Goal: Information Seeking & Learning: Learn about a topic

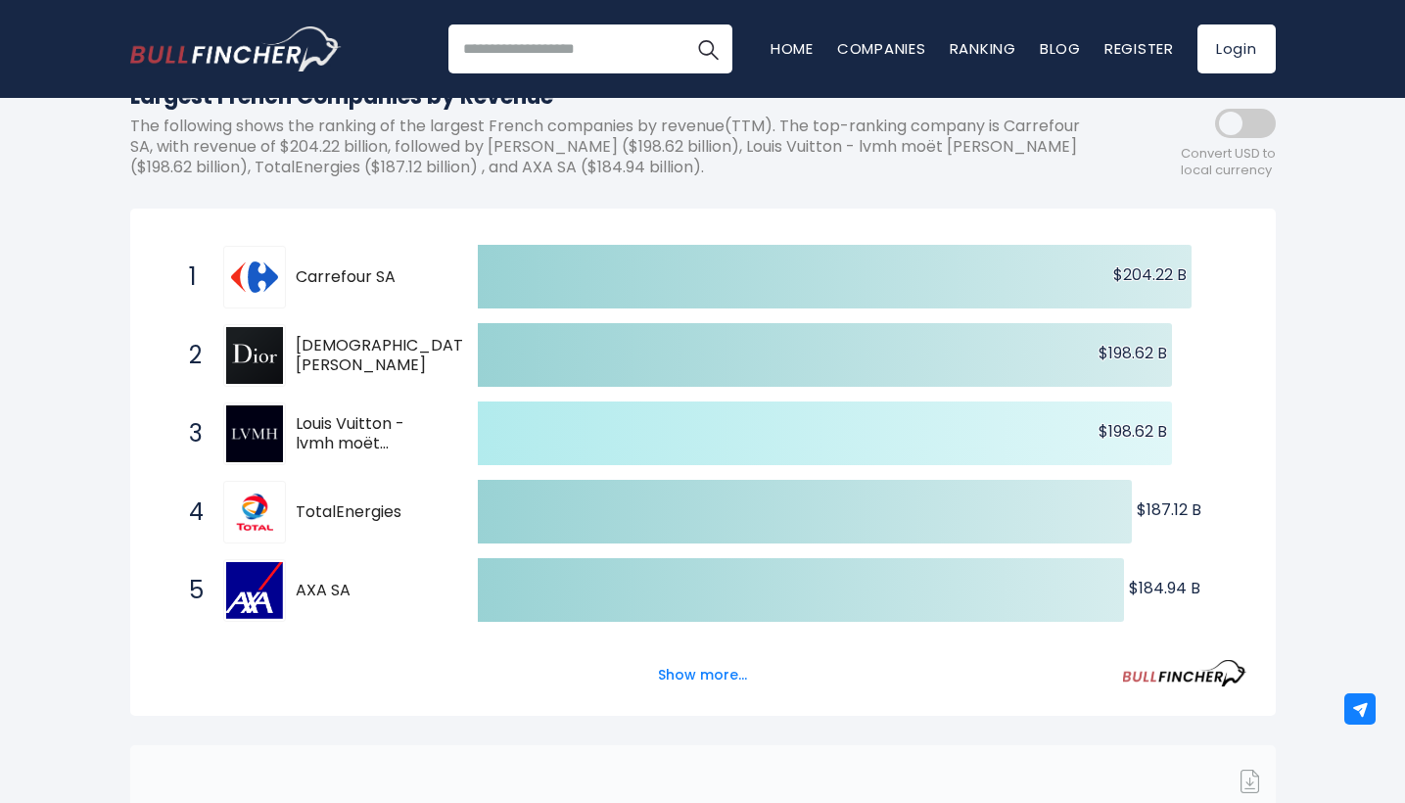
scroll to position [256, 0]
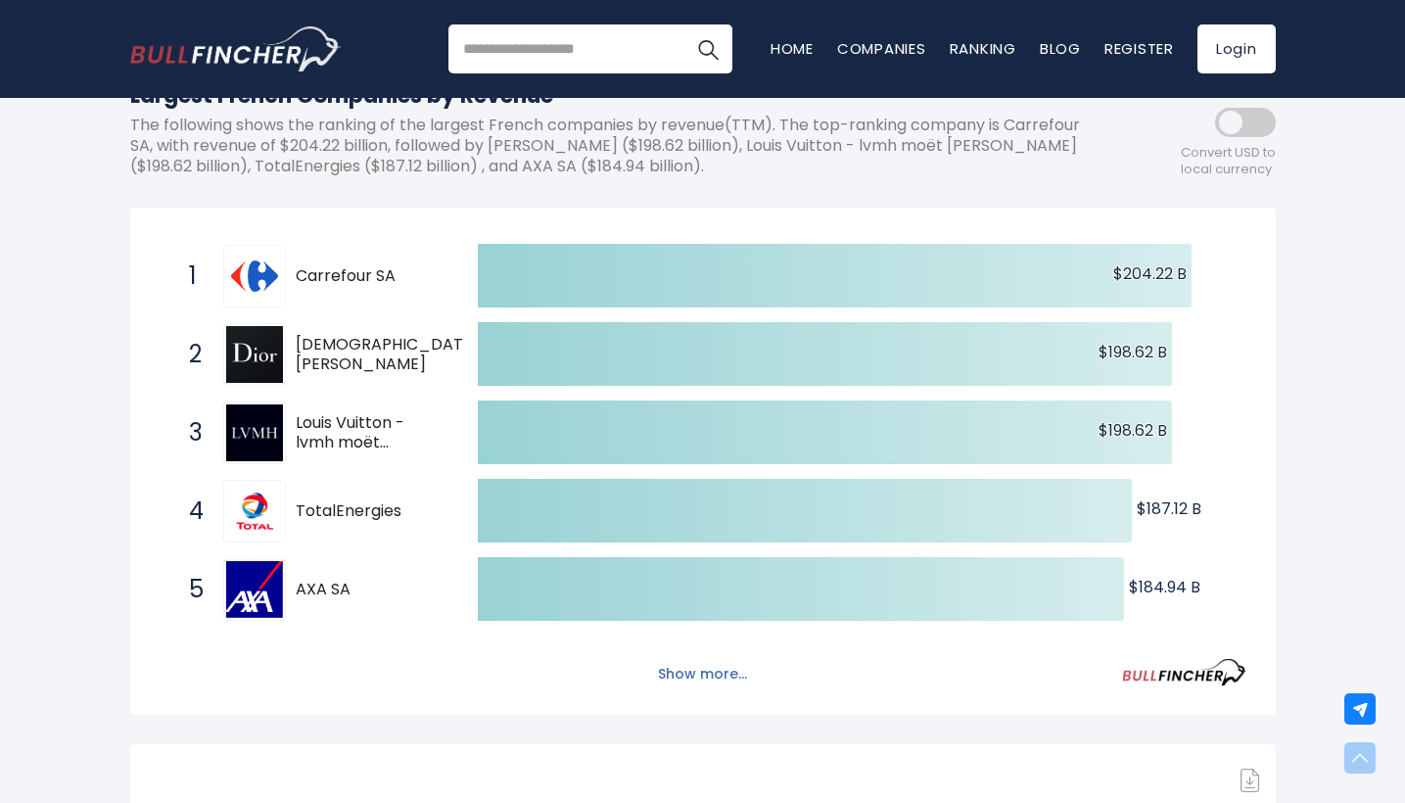
click at [691, 658] on button "Show more..." at bounding box center [702, 674] width 113 height 32
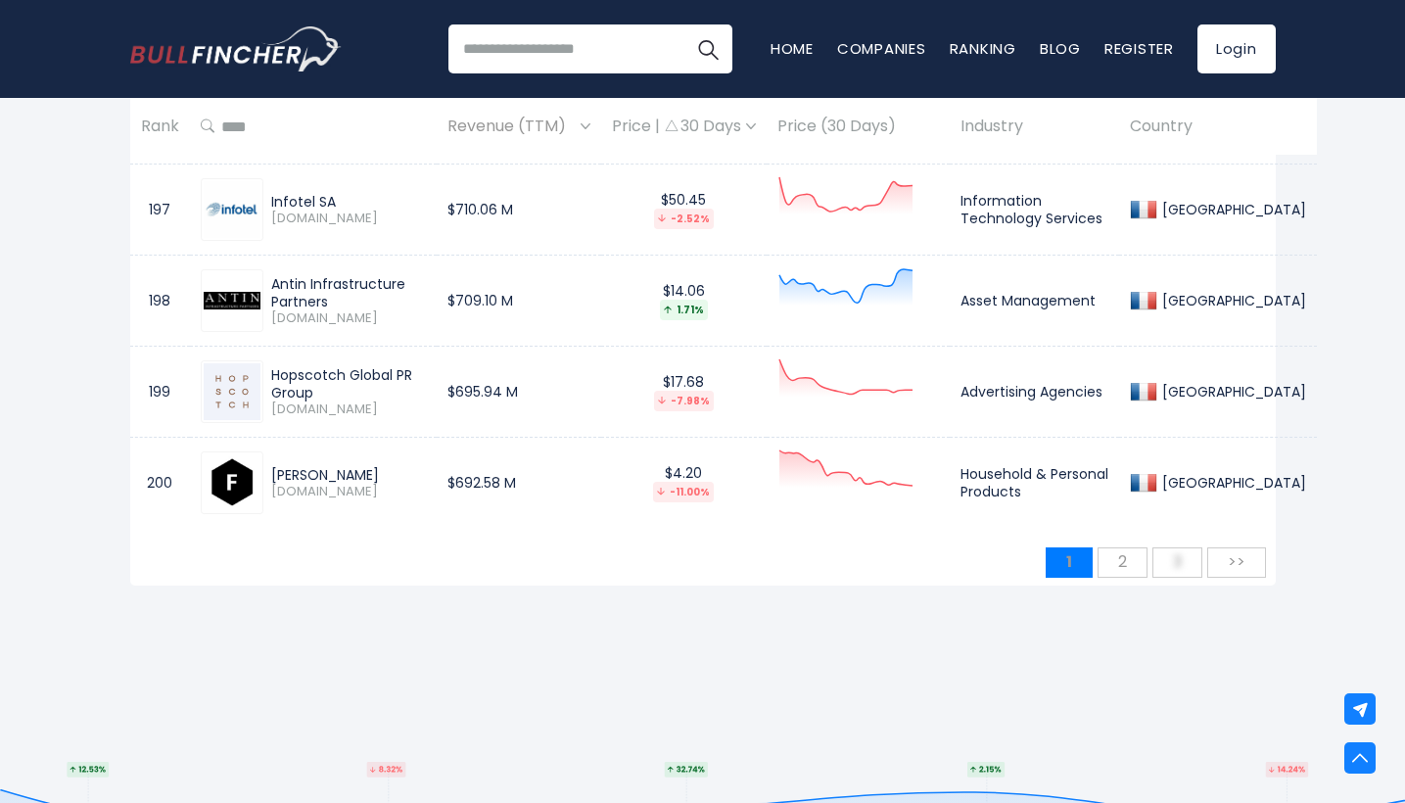
scroll to position [19351, 0]
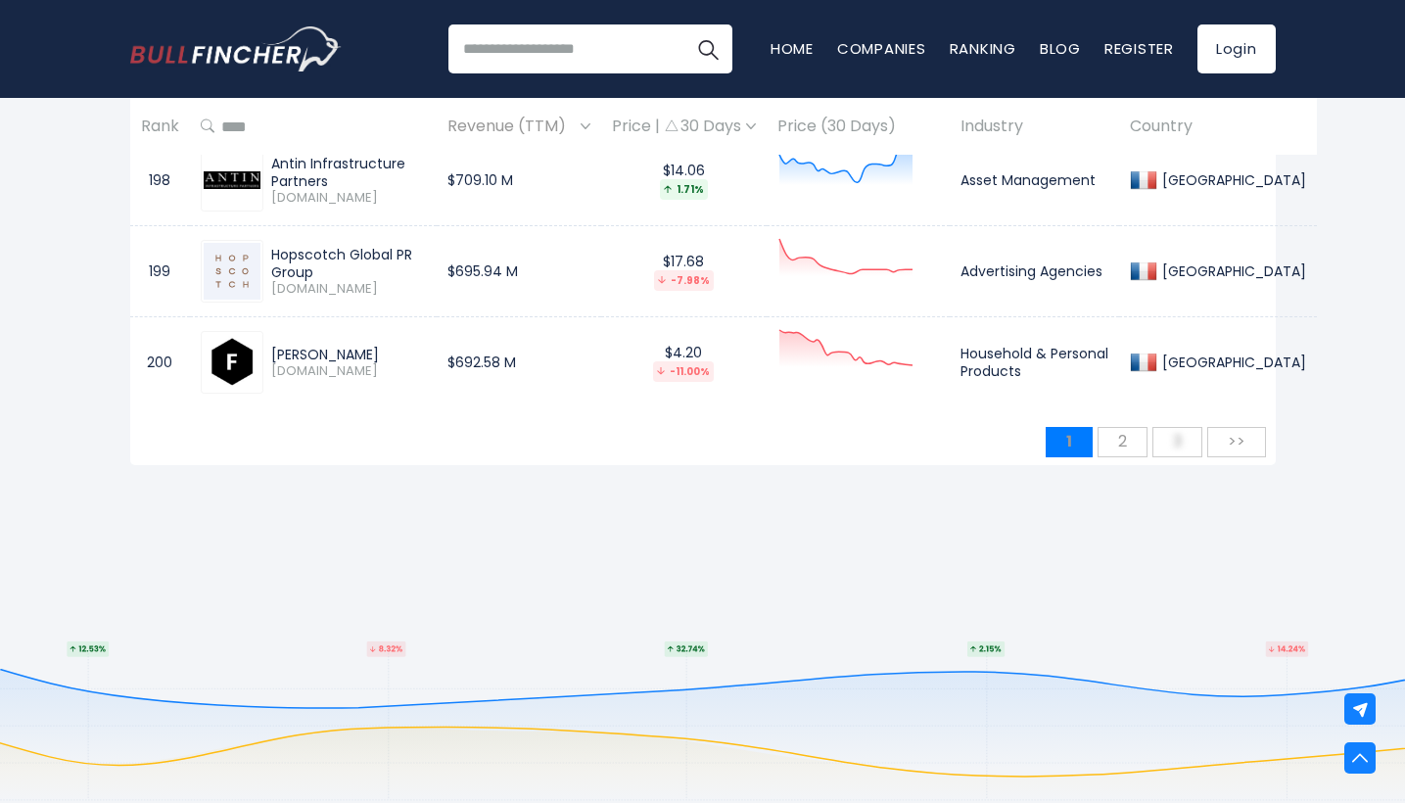
click at [361, 346] on div "[PERSON_NAME]" at bounding box center [348, 355] width 155 height 18
copy div "[PERSON_NAME]"
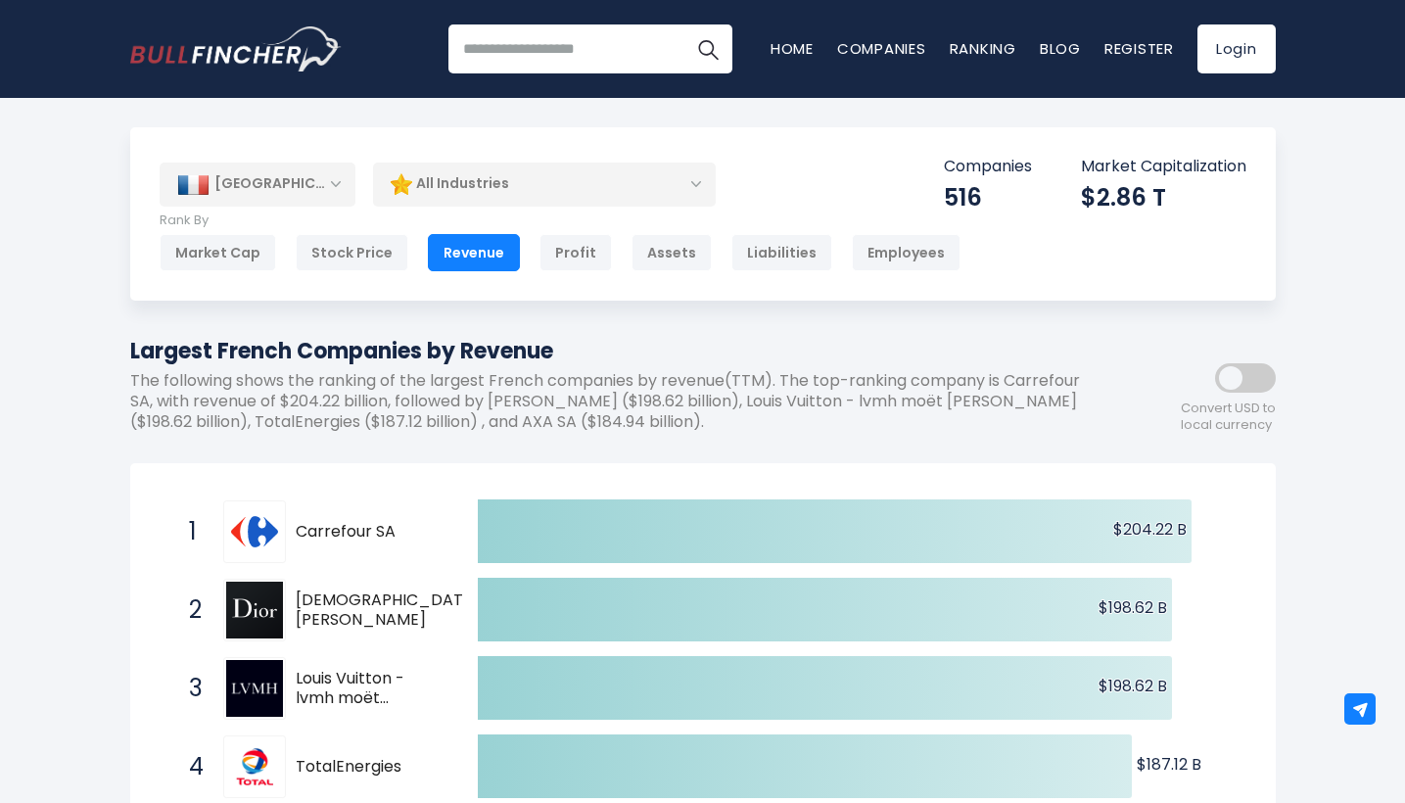
scroll to position [0, 0]
click at [670, 182] on div "All Industries" at bounding box center [544, 184] width 343 height 45
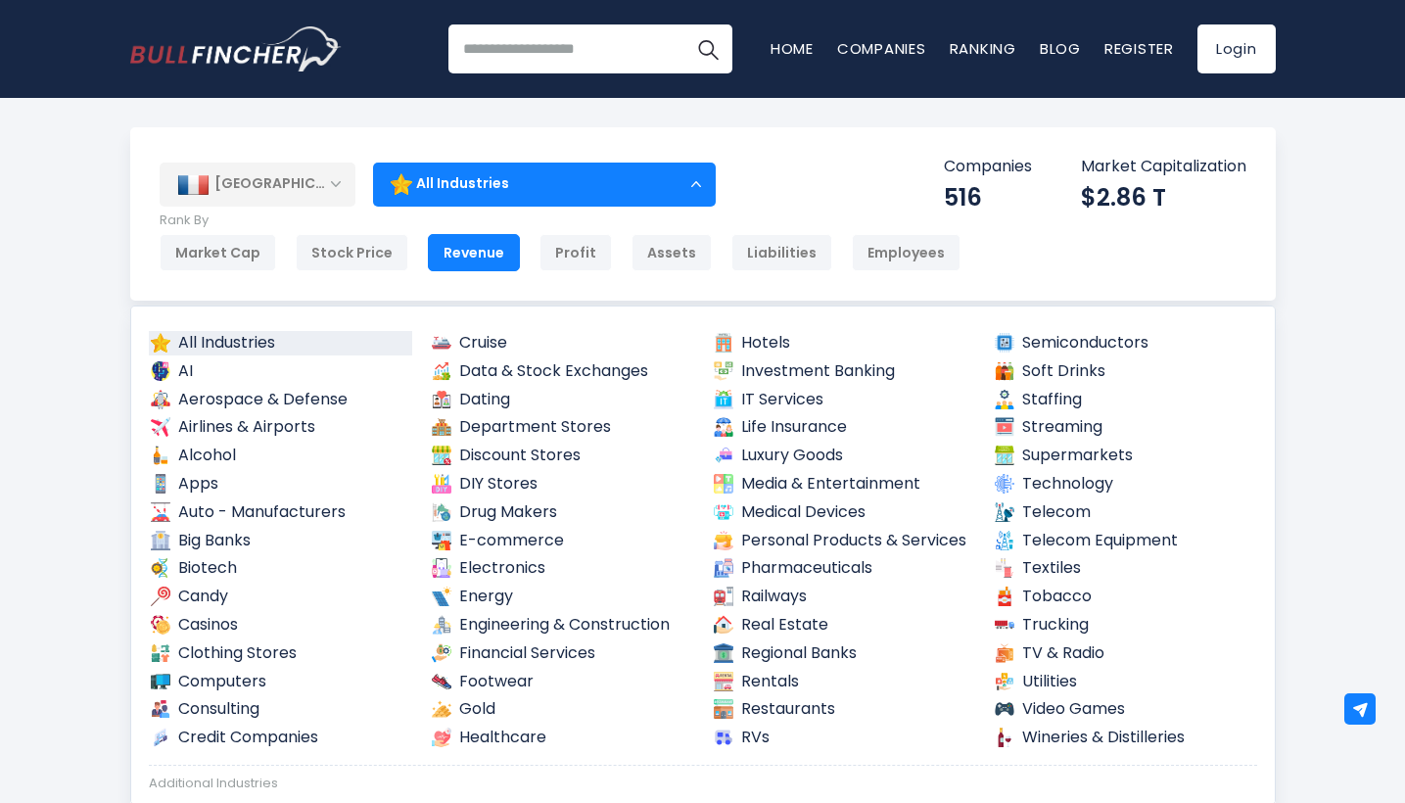
click at [670, 182] on div "All Industries" at bounding box center [544, 184] width 343 height 45
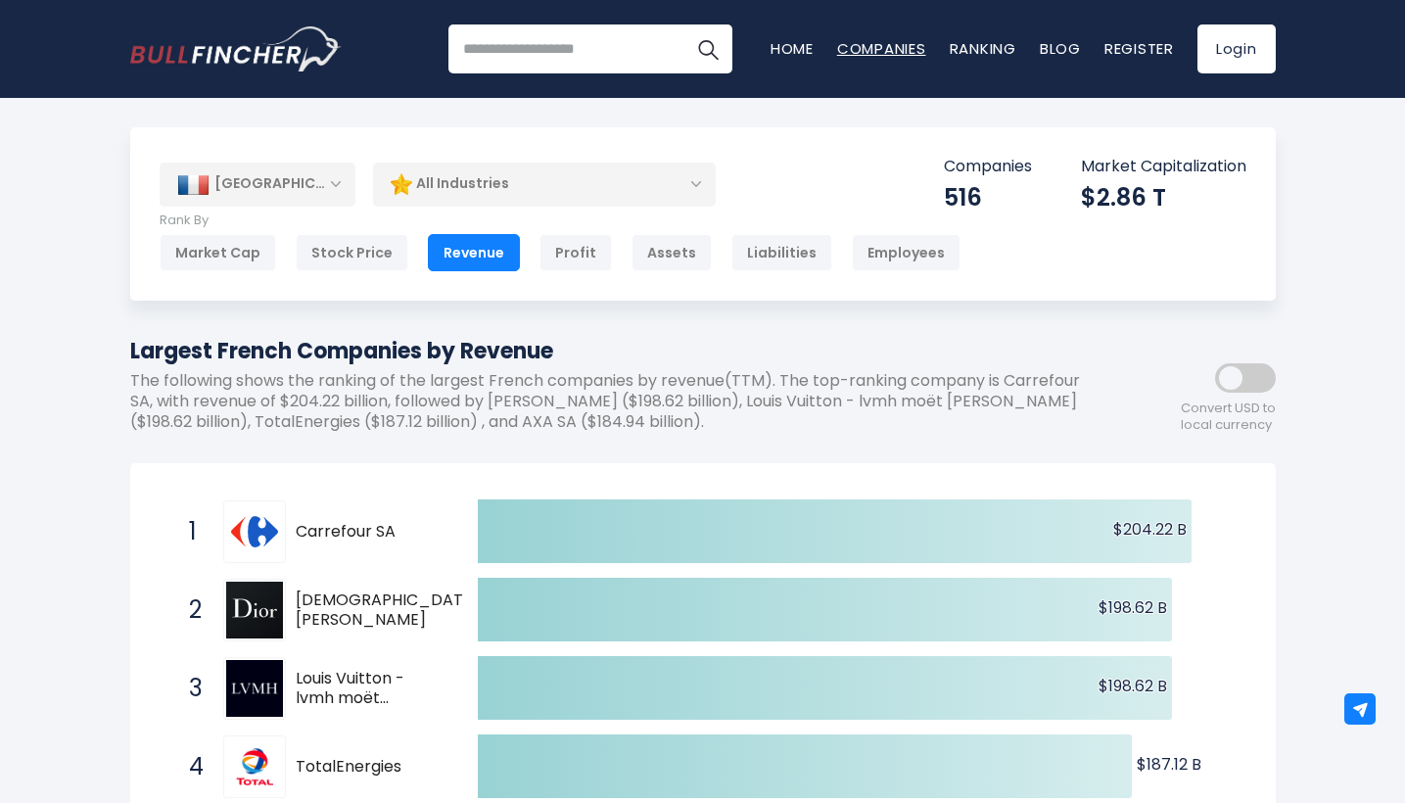
click at [867, 44] on link "Companies" at bounding box center [881, 48] width 89 height 21
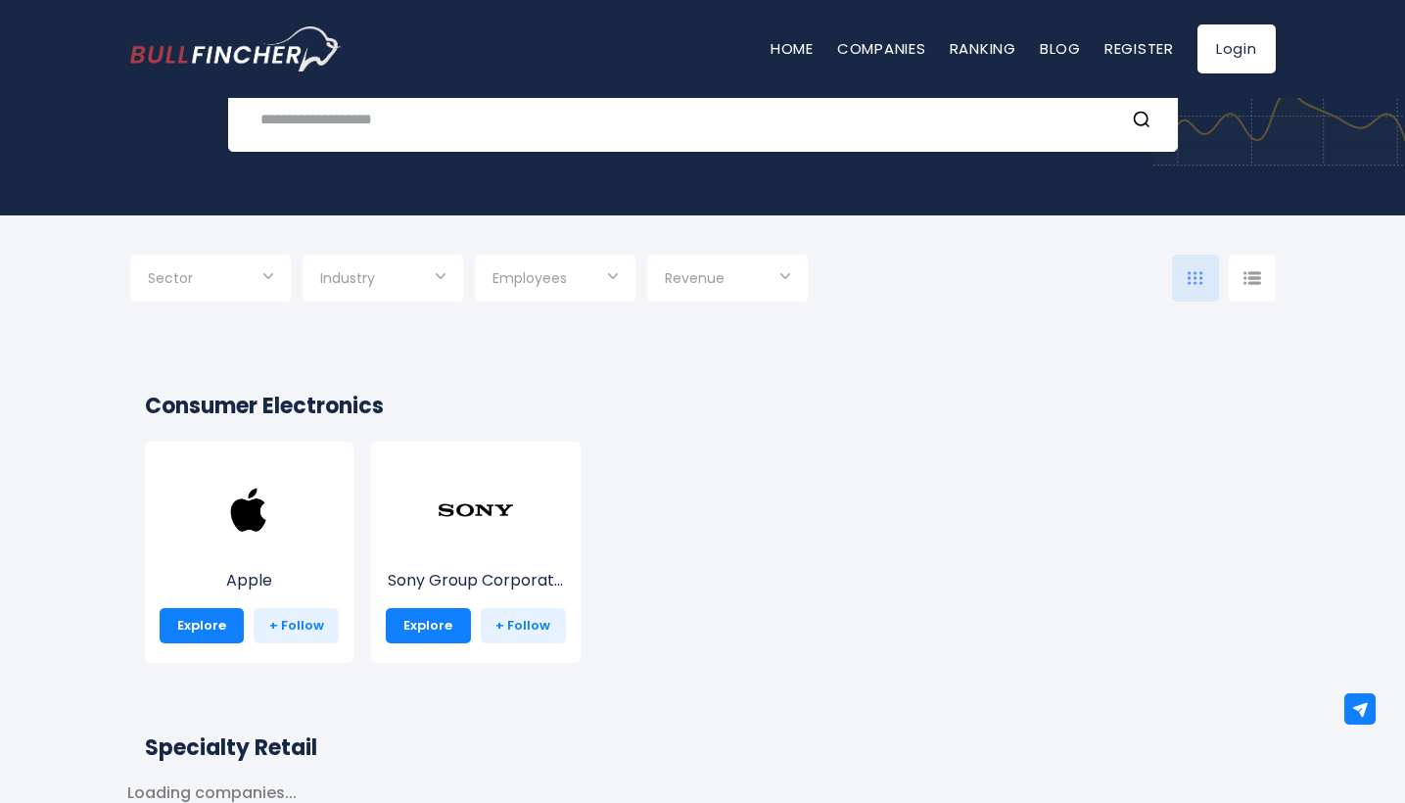
scroll to position [187, 0]
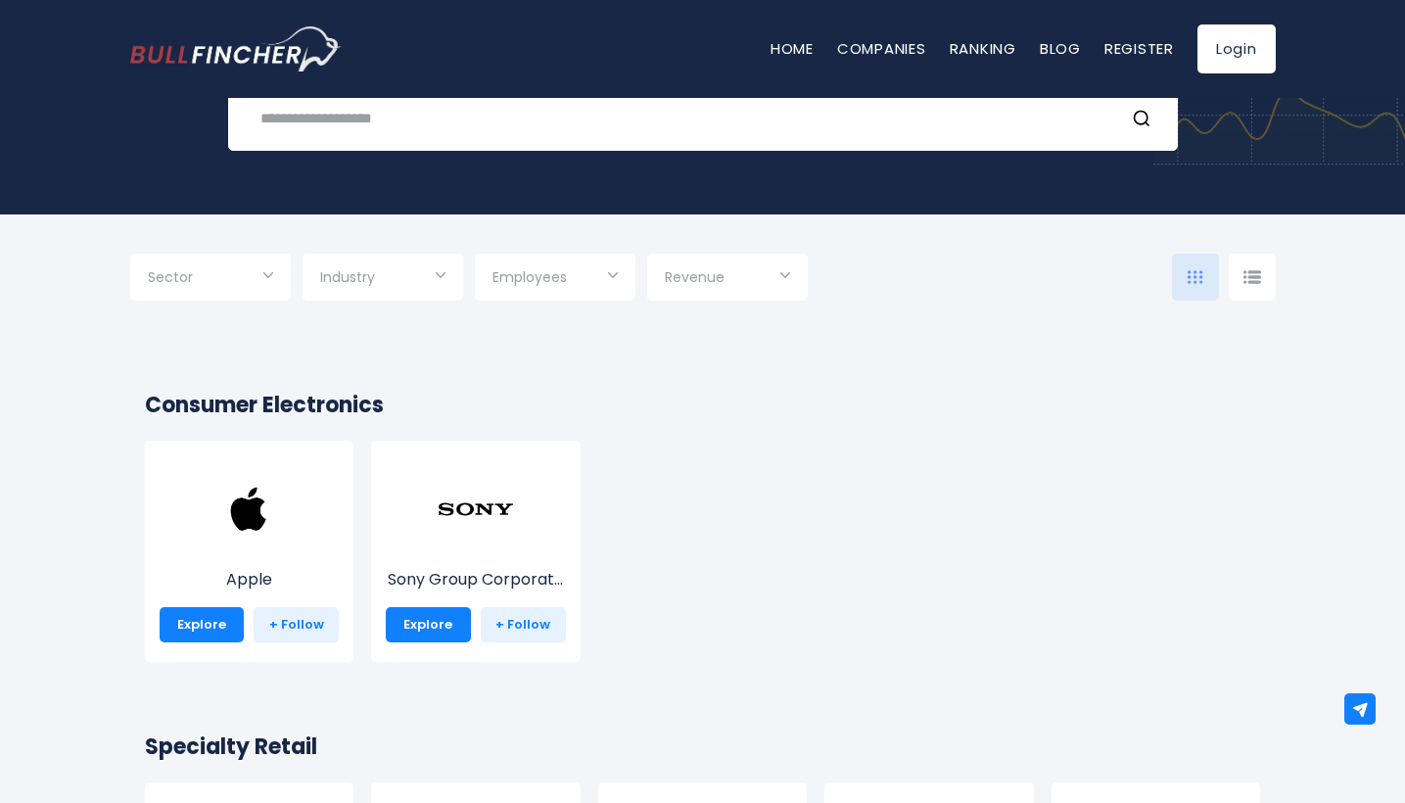
click at [1182, 274] on div at bounding box center [1195, 277] width 47 height 47
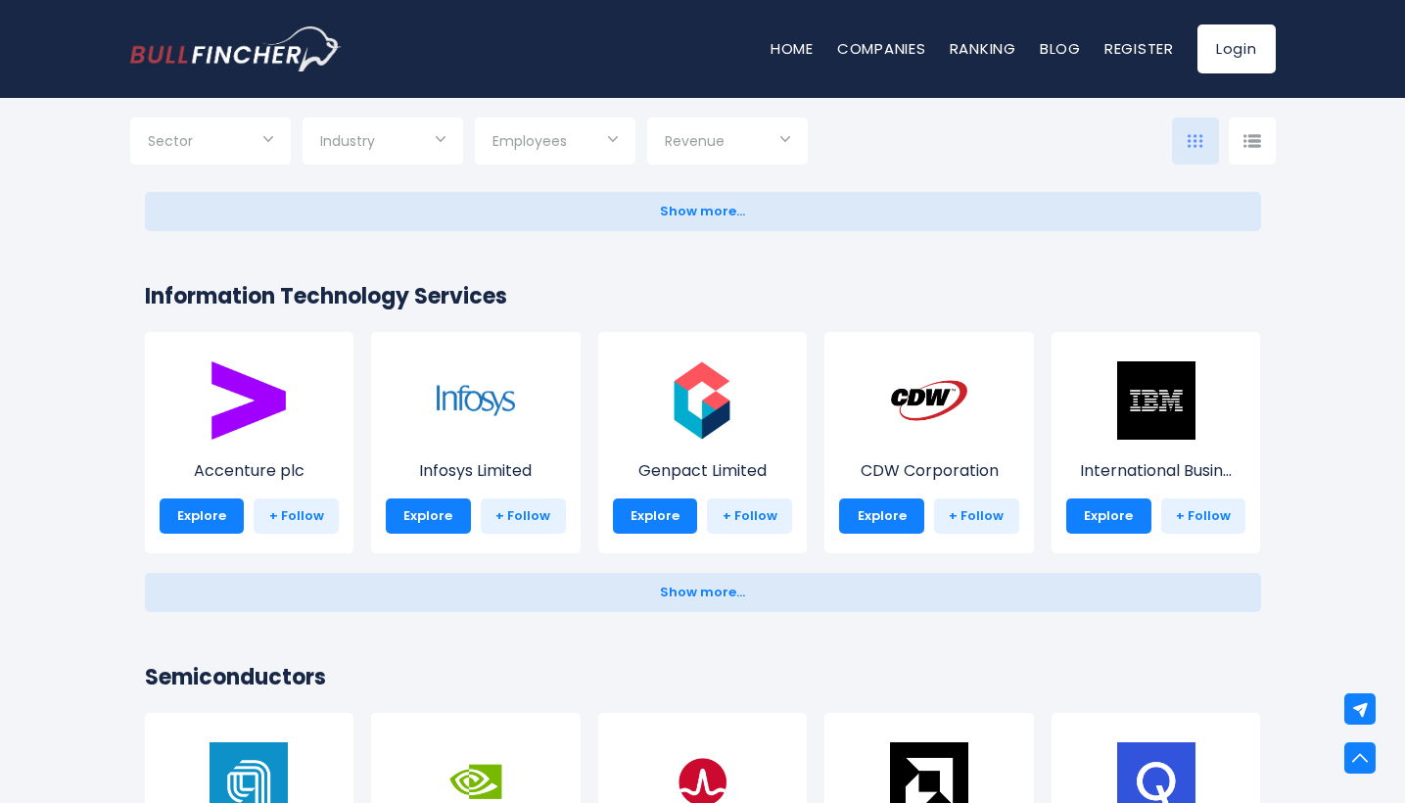
scroll to position [2174, 0]
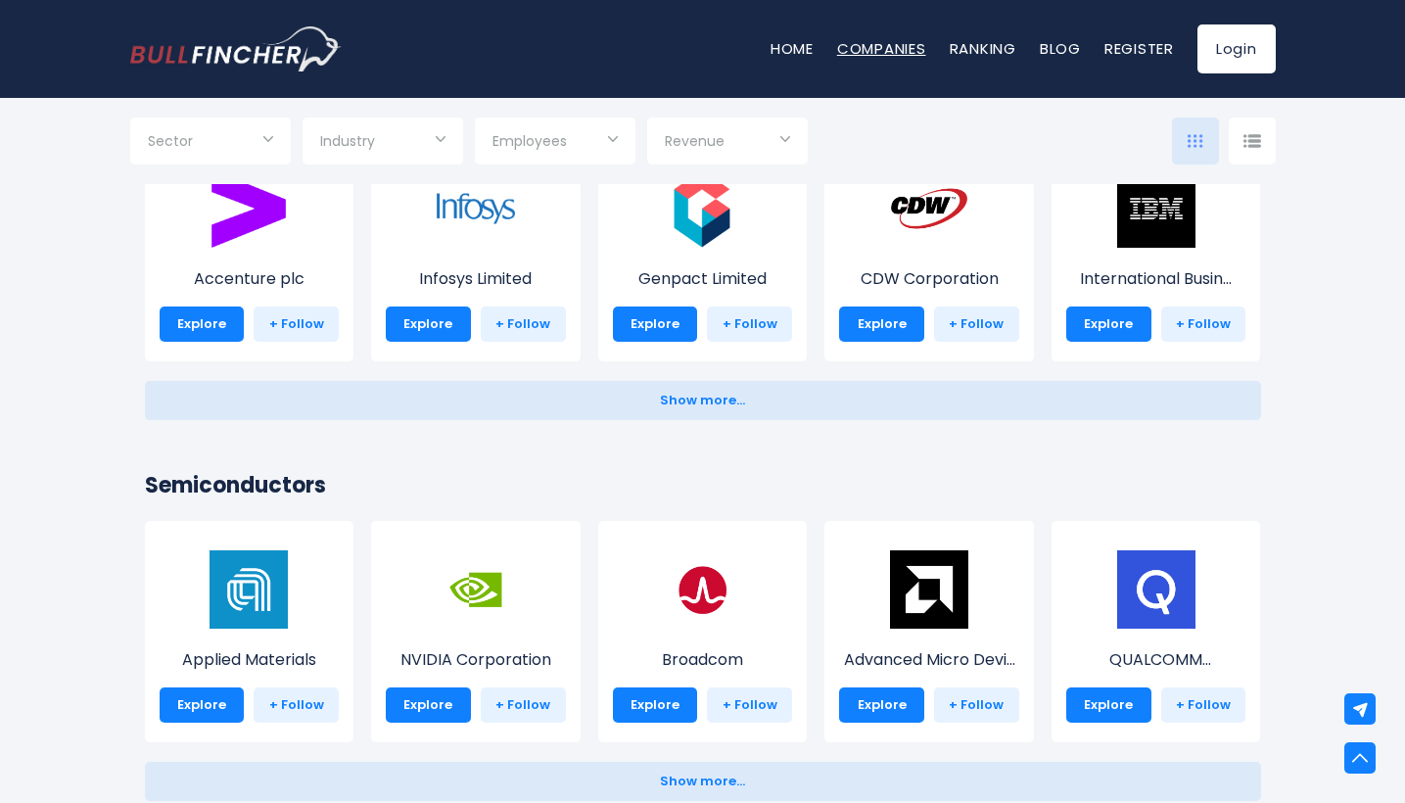
click at [882, 46] on link "Companies" at bounding box center [881, 48] width 89 height 21
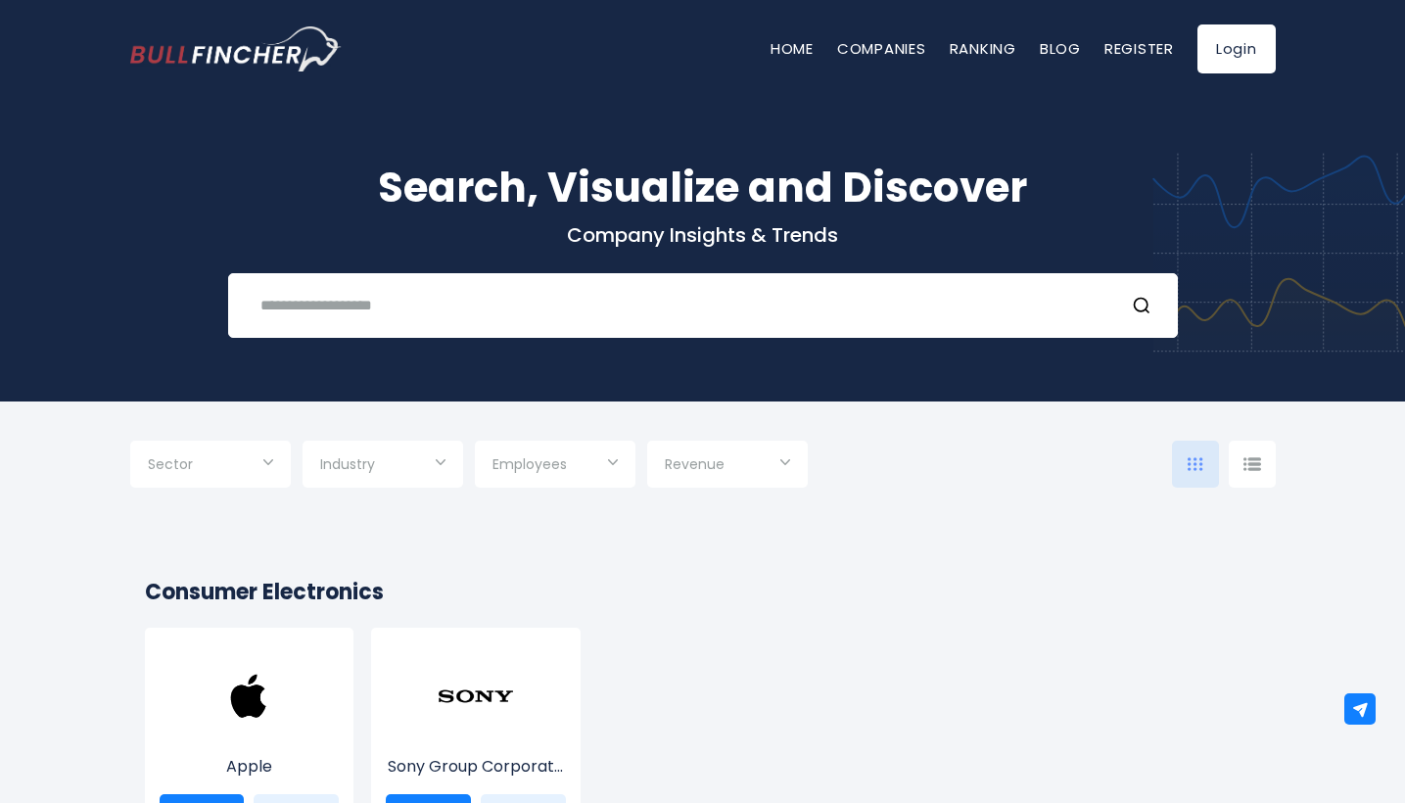
click at [1245, 468] on img at bounding box center [1253, 464] width 18 height 14
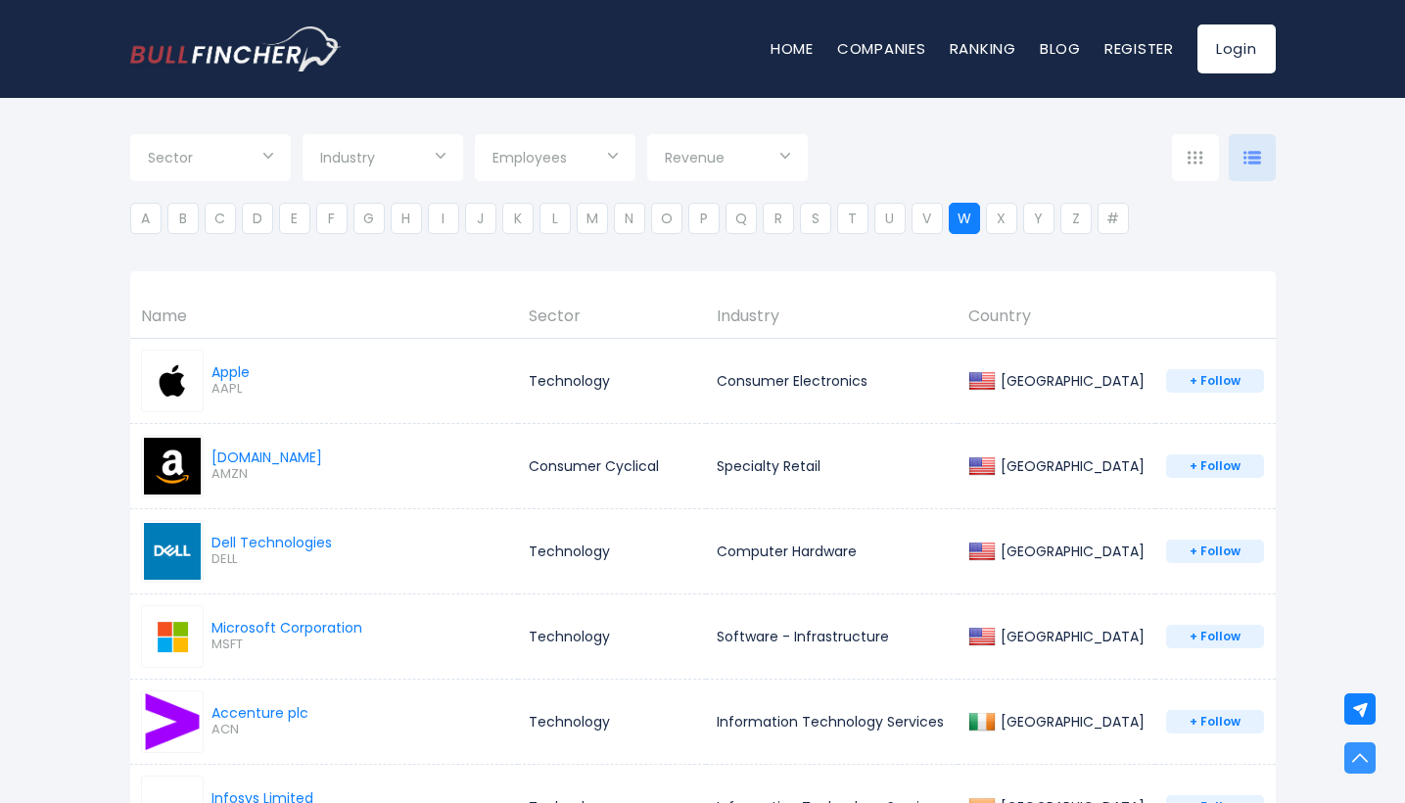
scroll to position [196, 0]
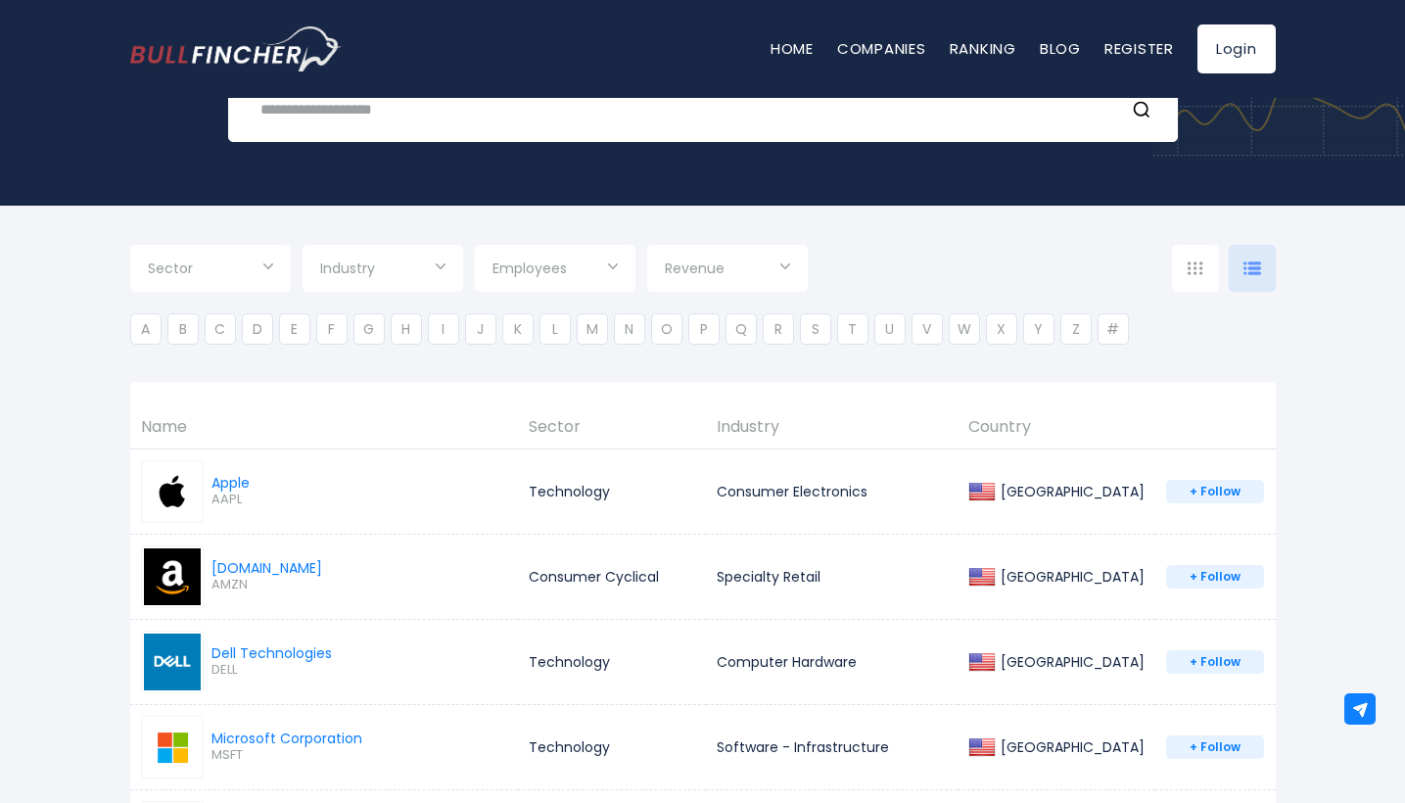
click at [1053, 436] on th "Country" at bounding box center [1057, 427] width 198 height 42
click at [1051, 427] on th "Country" at bounding box center [1057, 427] width 198 height 42
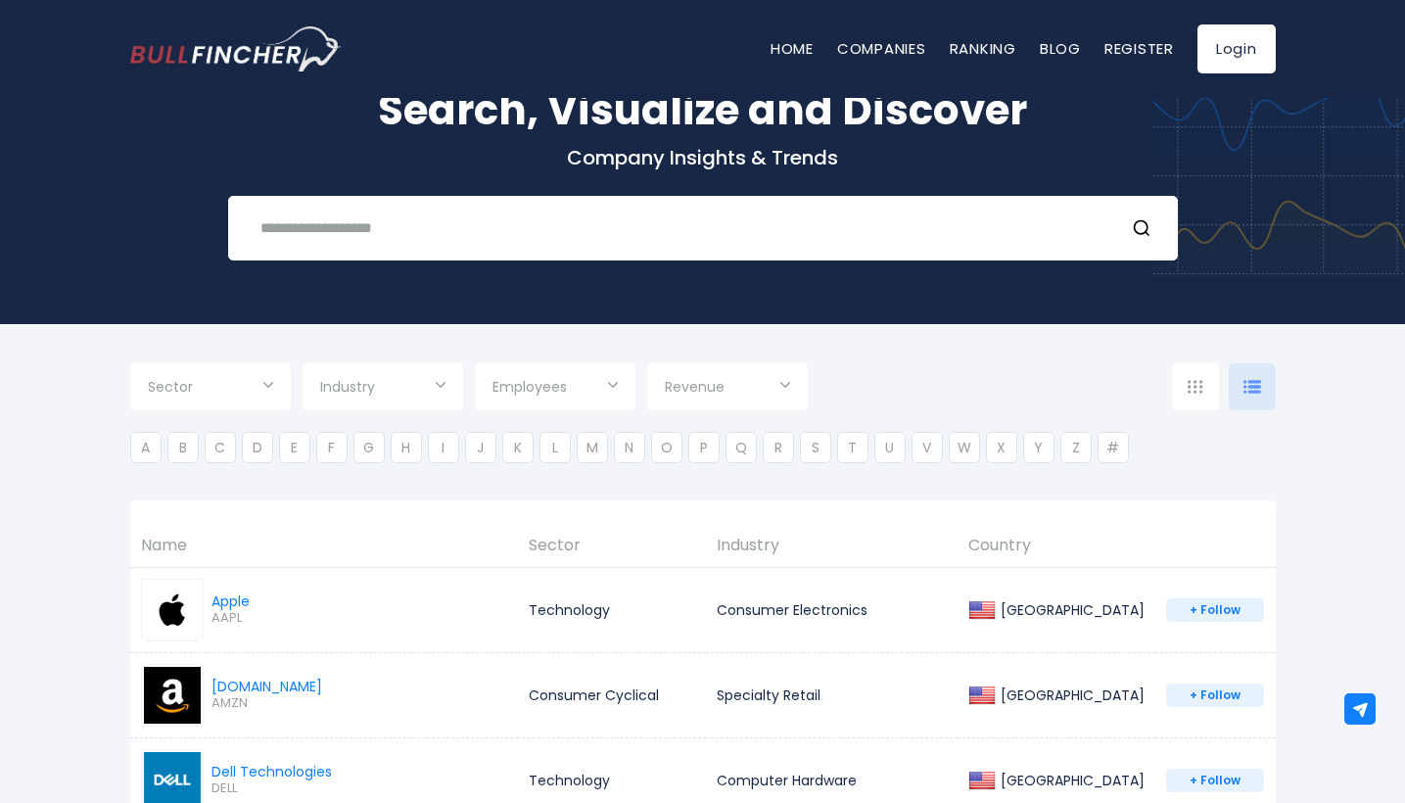
scroll to position [78, 0]
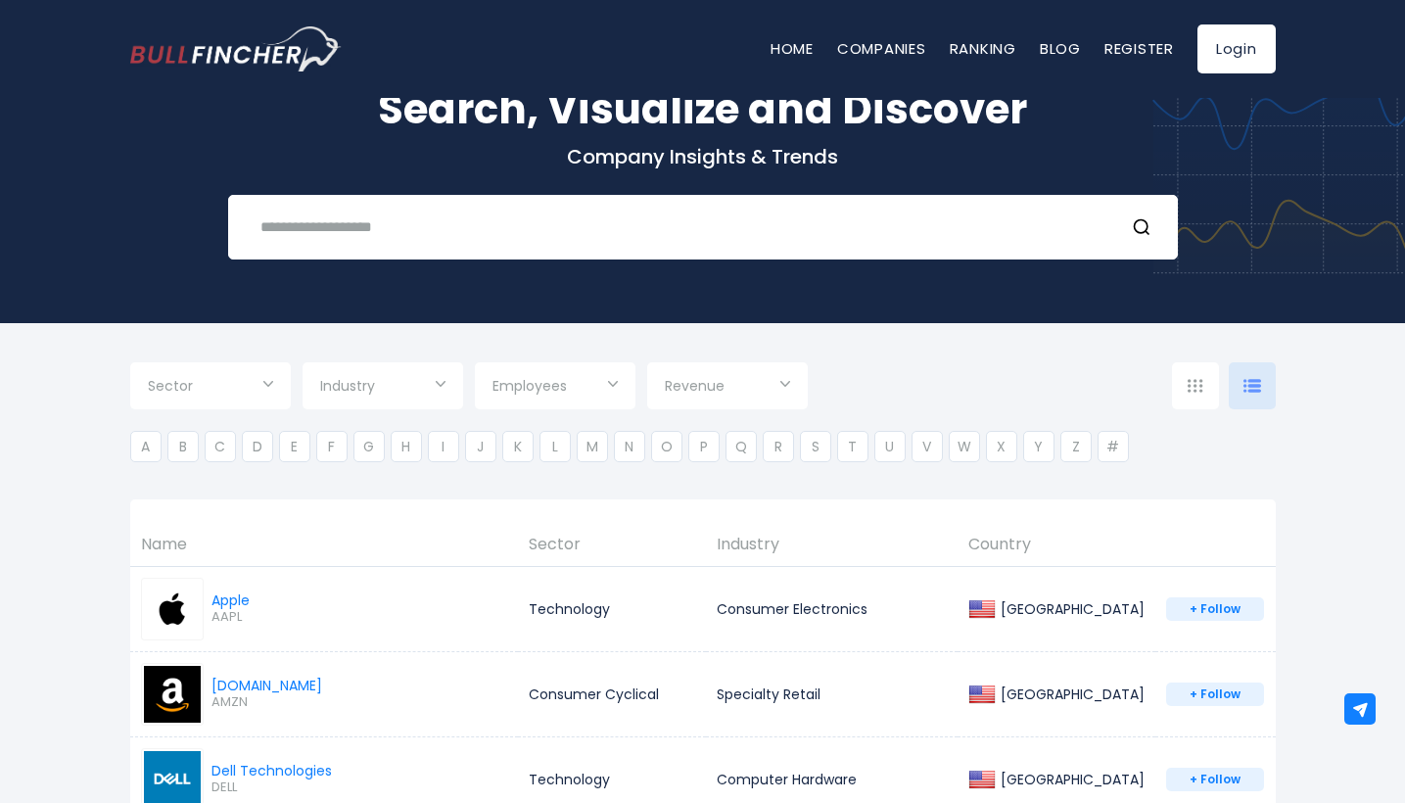
click at [1043, 550] on th "Country" at bounding box center [1057, 545] width 198 height 42
click at [1192, 390] on img at bounding box center [1196, 386] width 16 height 14
